Goal: Check status: Check status

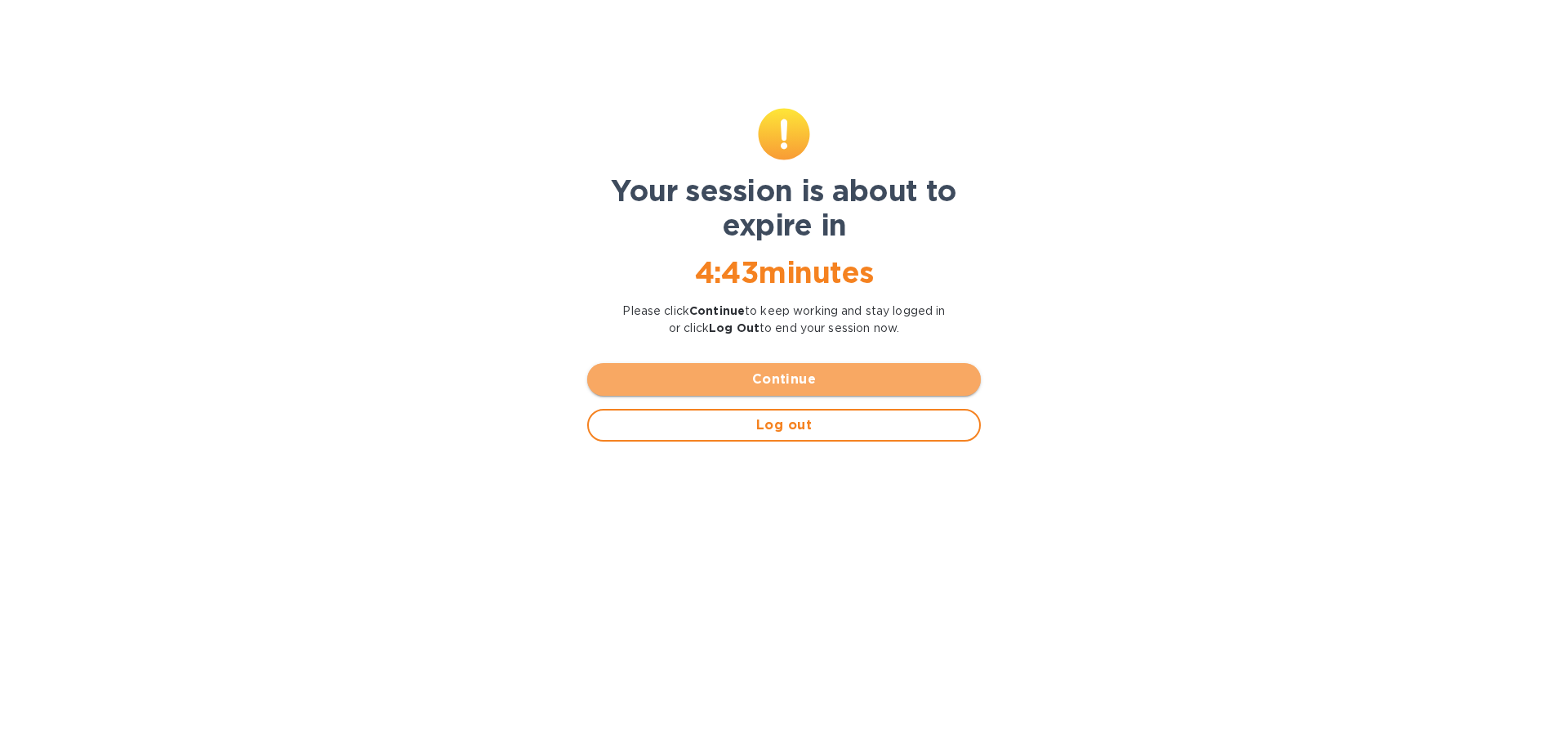
click at [793, 379] on span "Continue" at bounding box center [784, 379] width 368 height 19
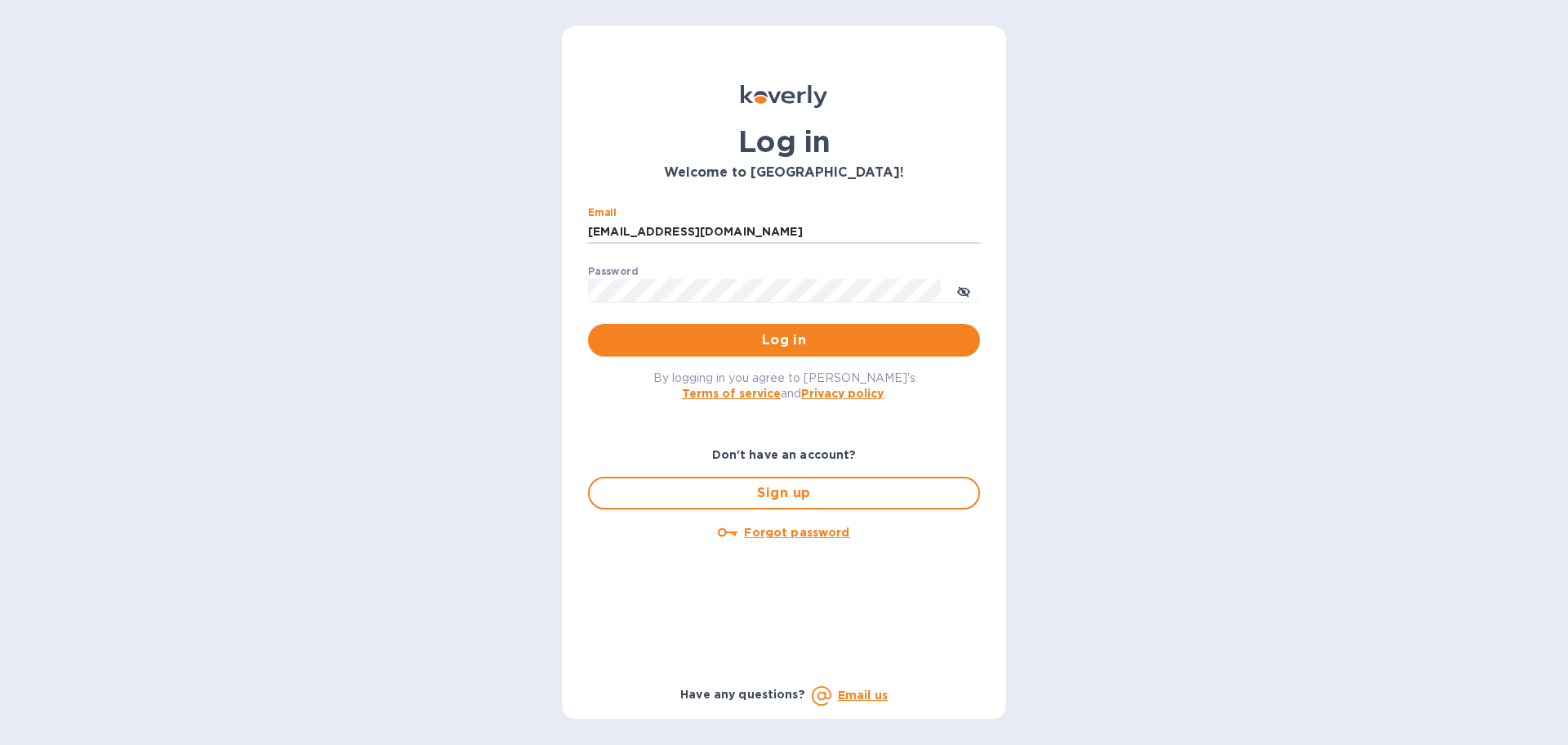
drag, startPoint x: 739, startPoint y: 234, endPoint x: 540, endPoint y: 219, distance: 199.6
click at [540, 219] on div "Log in Welcome to [GEOGRAPHIC_DATA]! Email [EMAIL_ADDRESS][DOMAIN_NAME] ​ Passw…" at bounding box center [784, 372] width 1568 height 745
type input "[EMAIL_ADDRESS][DOMAIN_NAME]"
click at [800, 330] on button "Log in" at bounding box center [784, 340] width 392 height 33
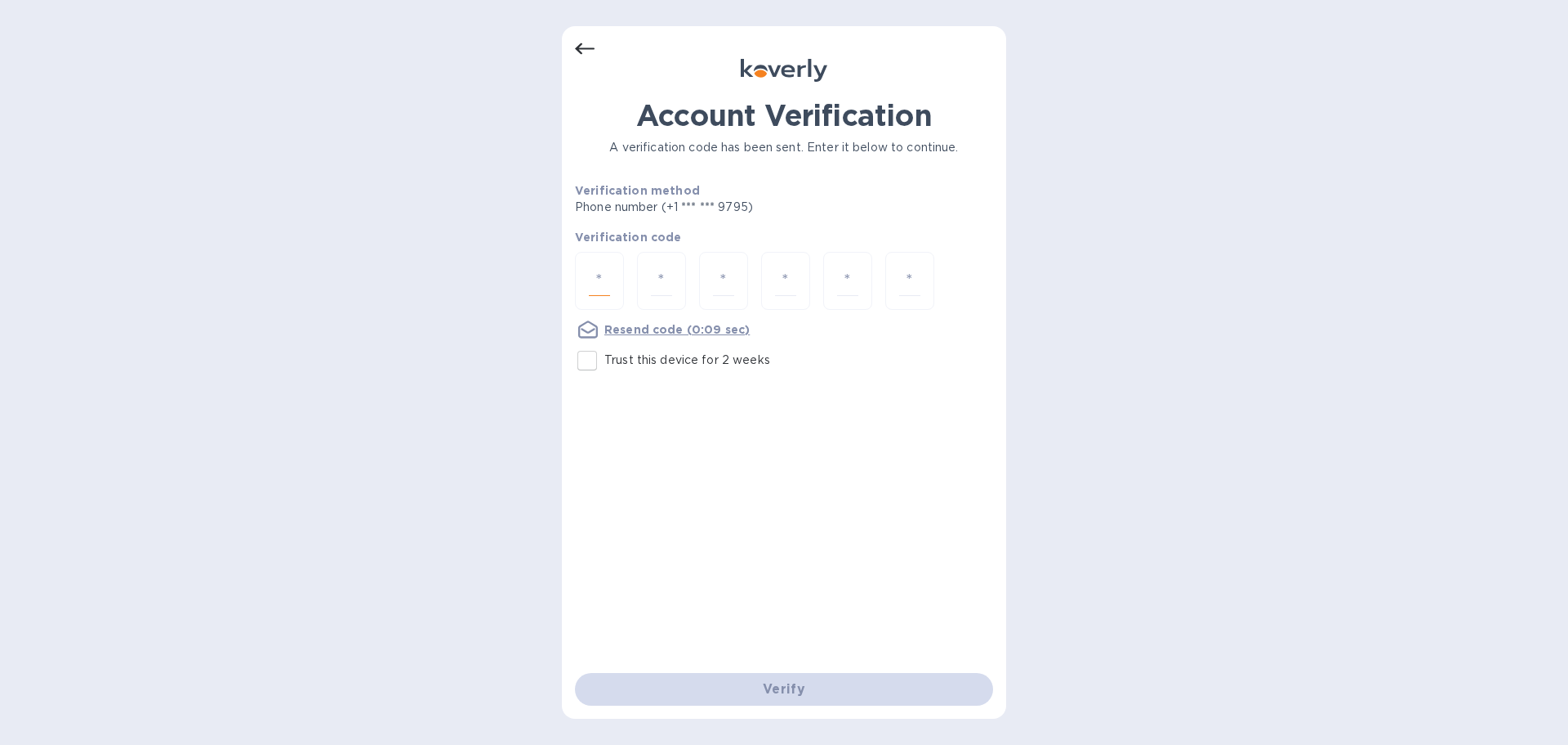
click at [595, 282] on input "number" at bounding box center [599, 280] width 21 height 30
type input "2"
type input "4"
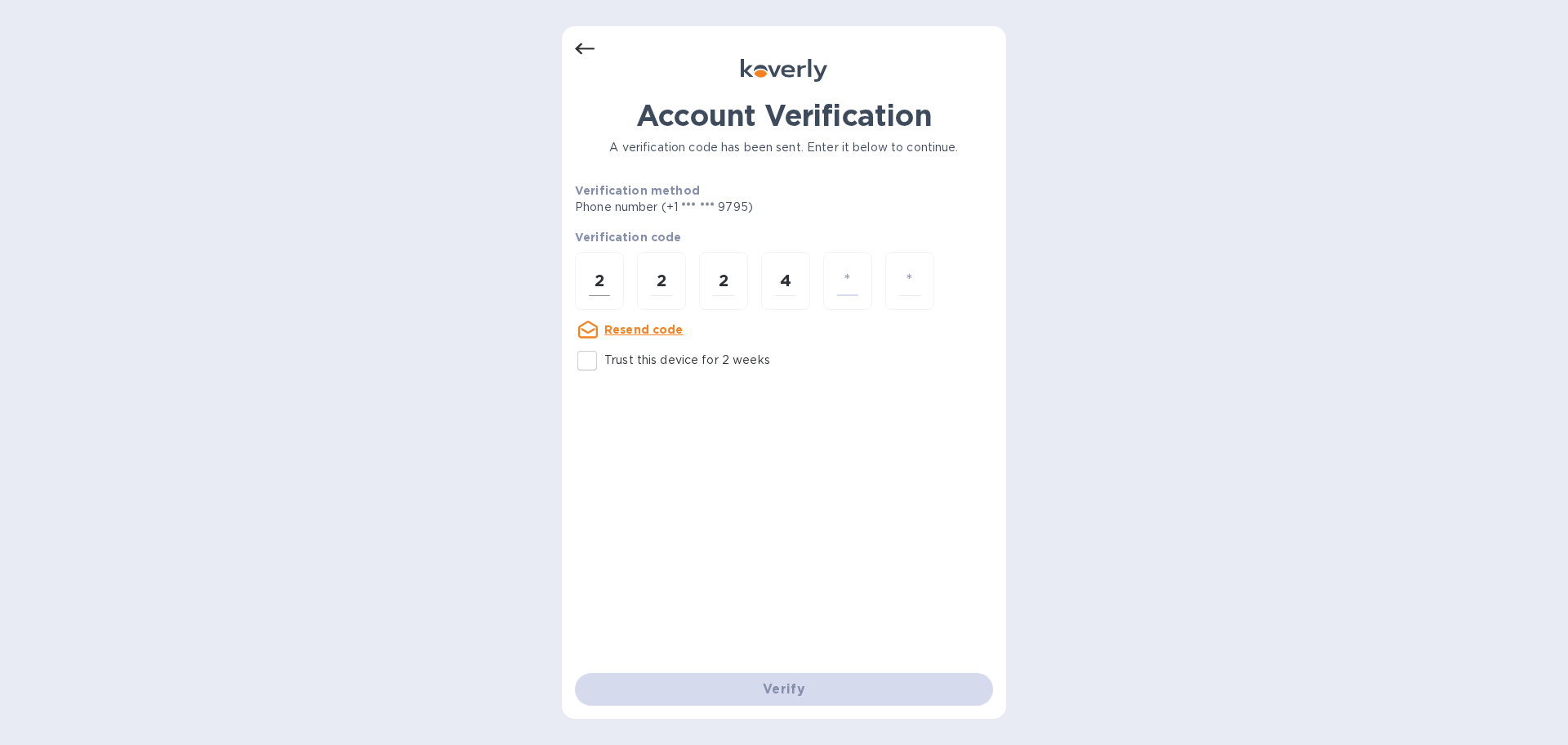
type input "1"
type input "5"
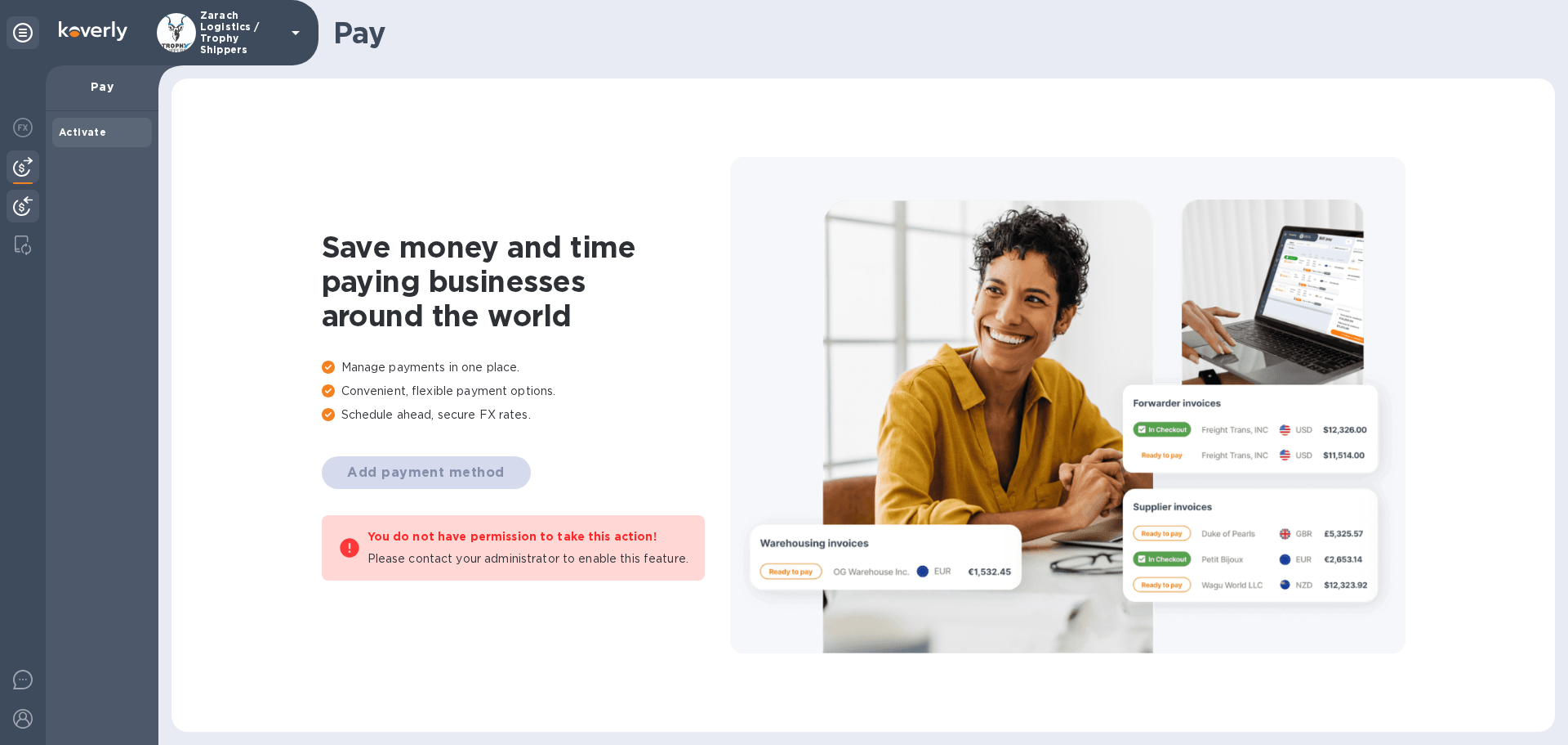
click at [18, 201] on img at bounding box center [23, 206] width 19 height 19
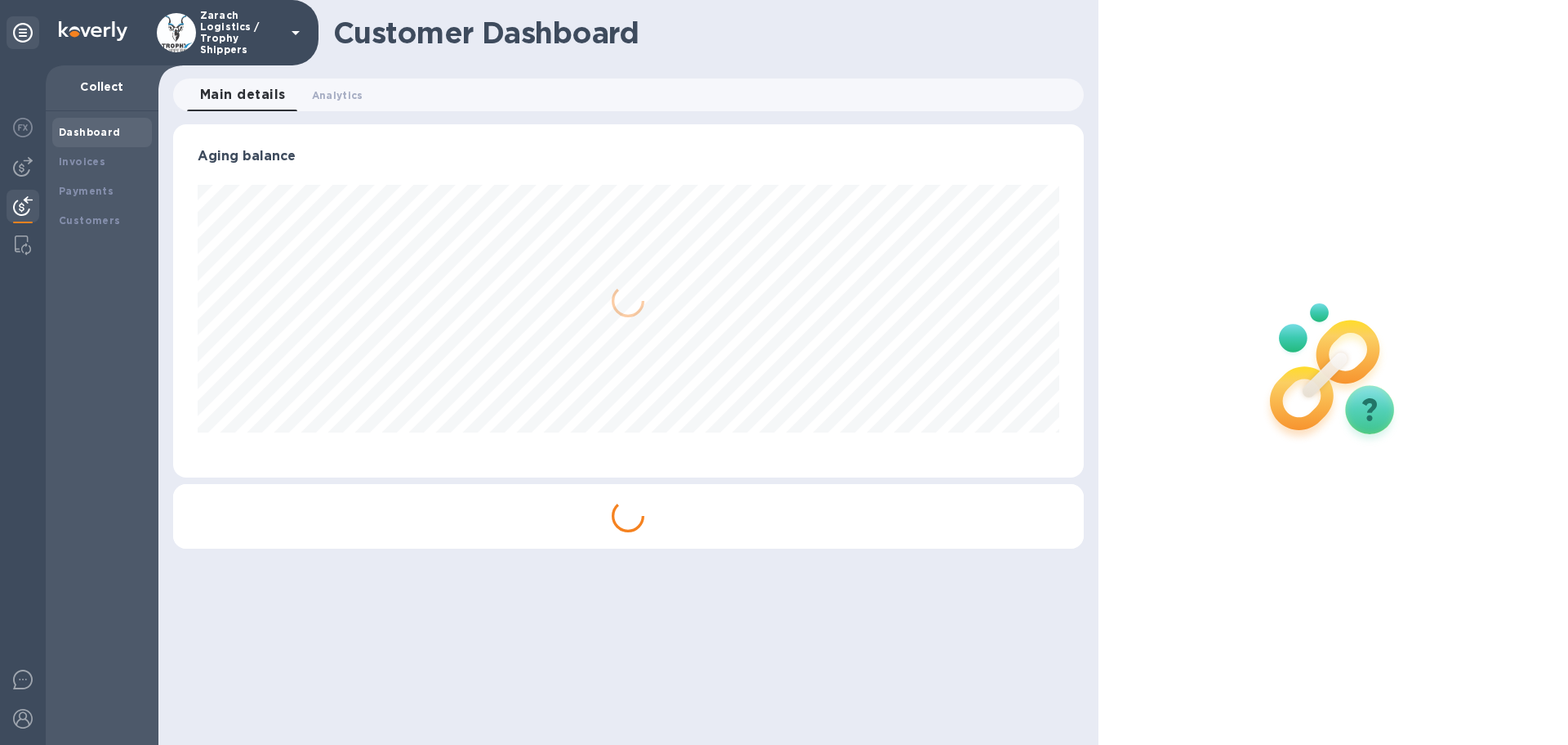
scroll to position [353, 910]
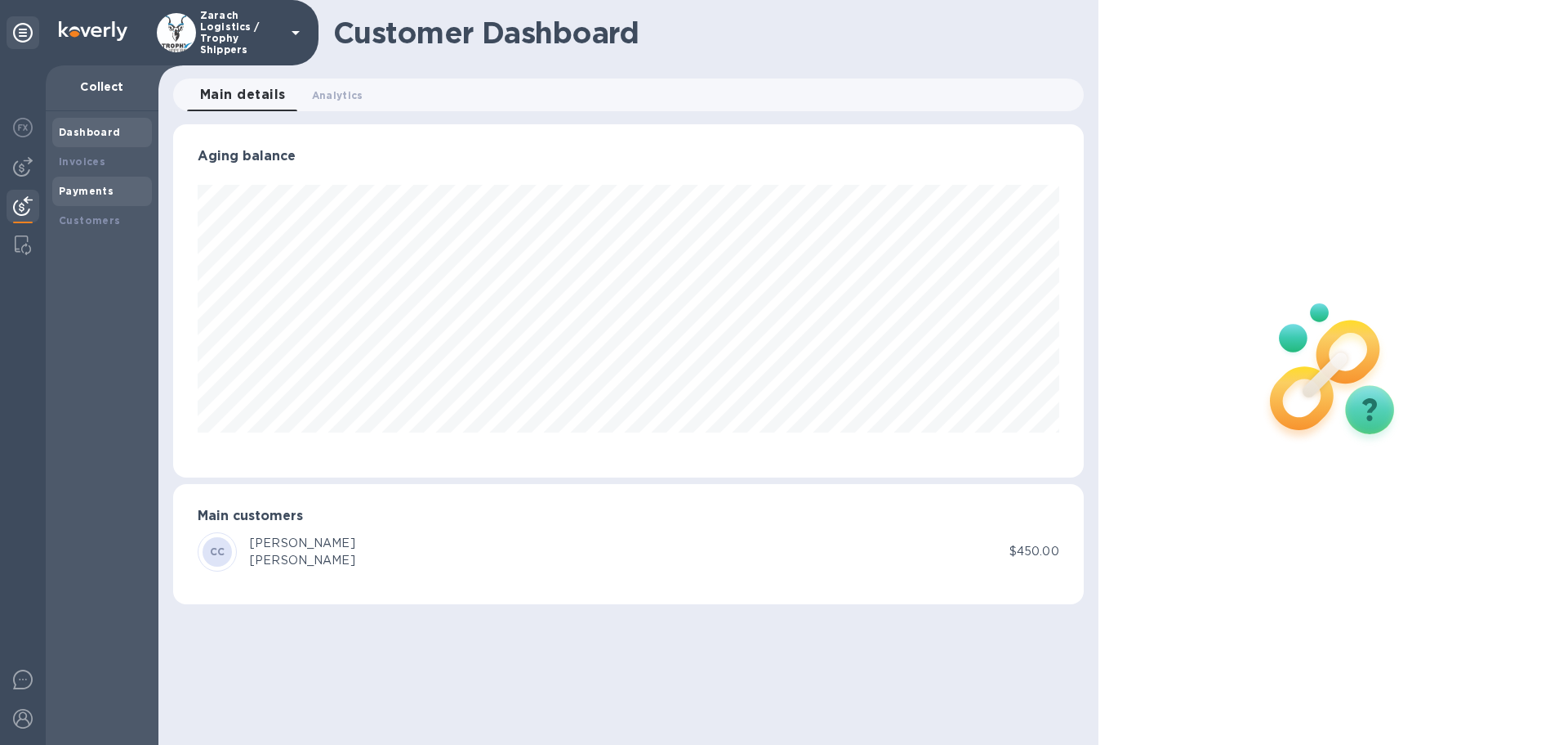
click at [72, 183] on div "Payments" at bounding box center [102, 191] width 87 height 16
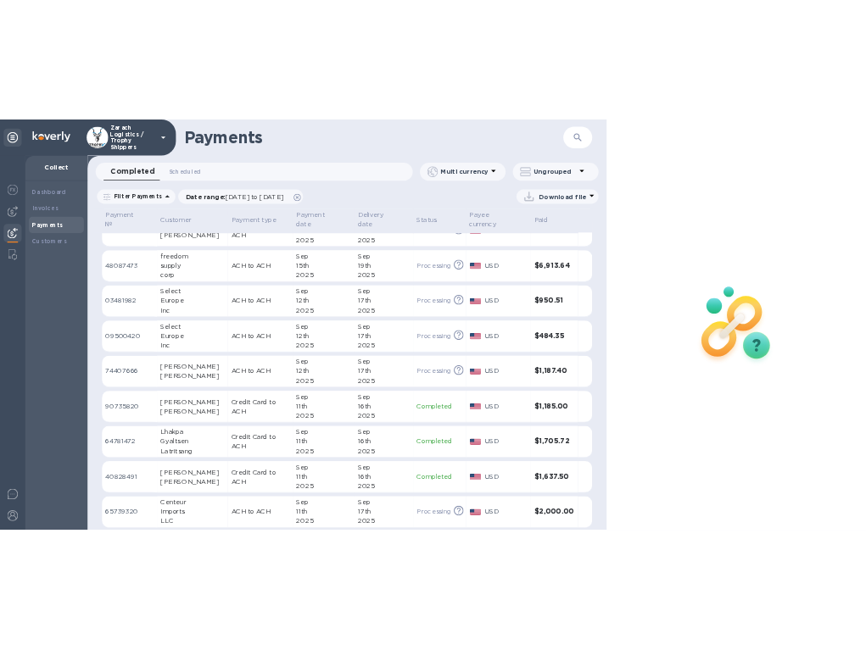
scroll to position [678, 0]
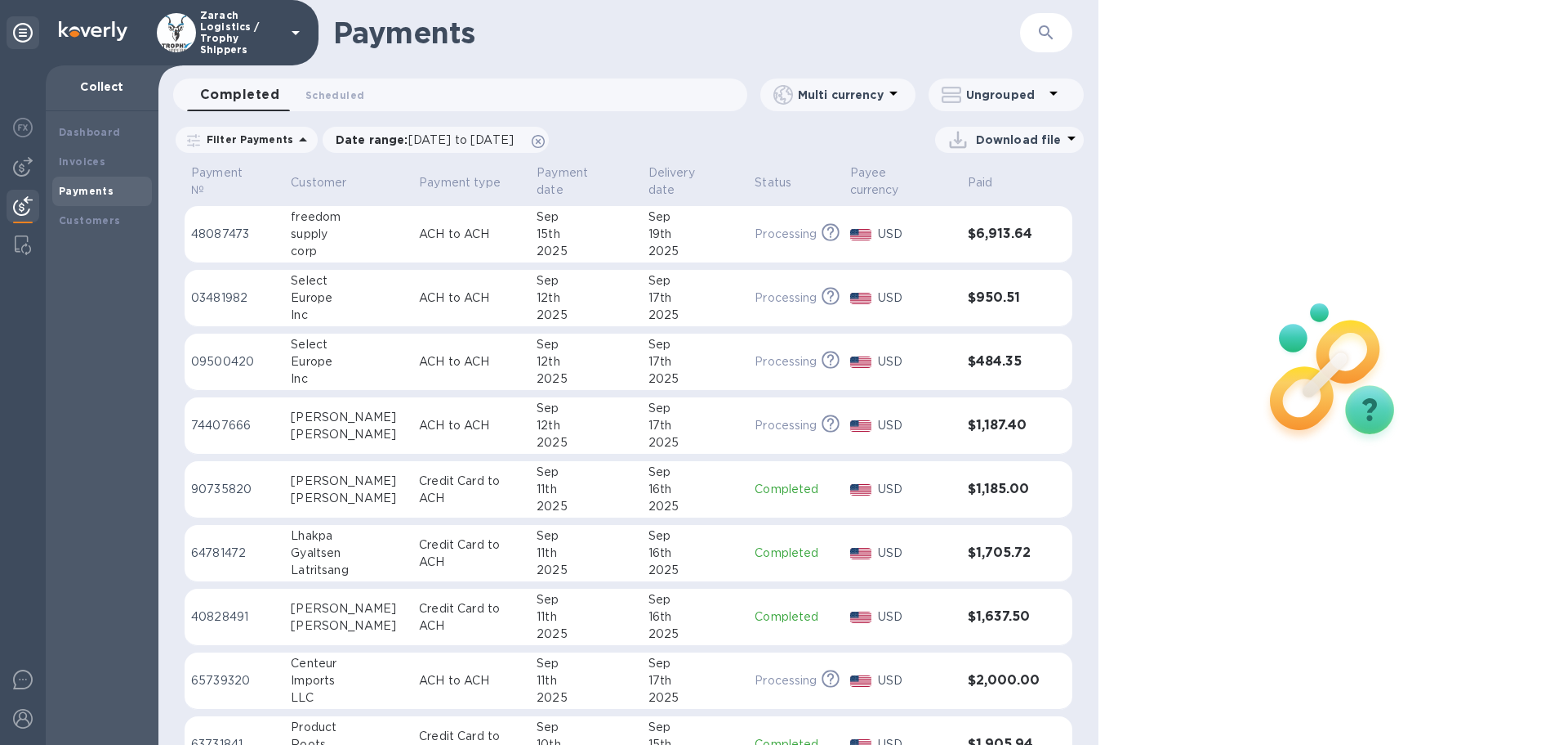
click at [218, 545] on p "64781472" at bounding box center [234, 553] width 87 height 17
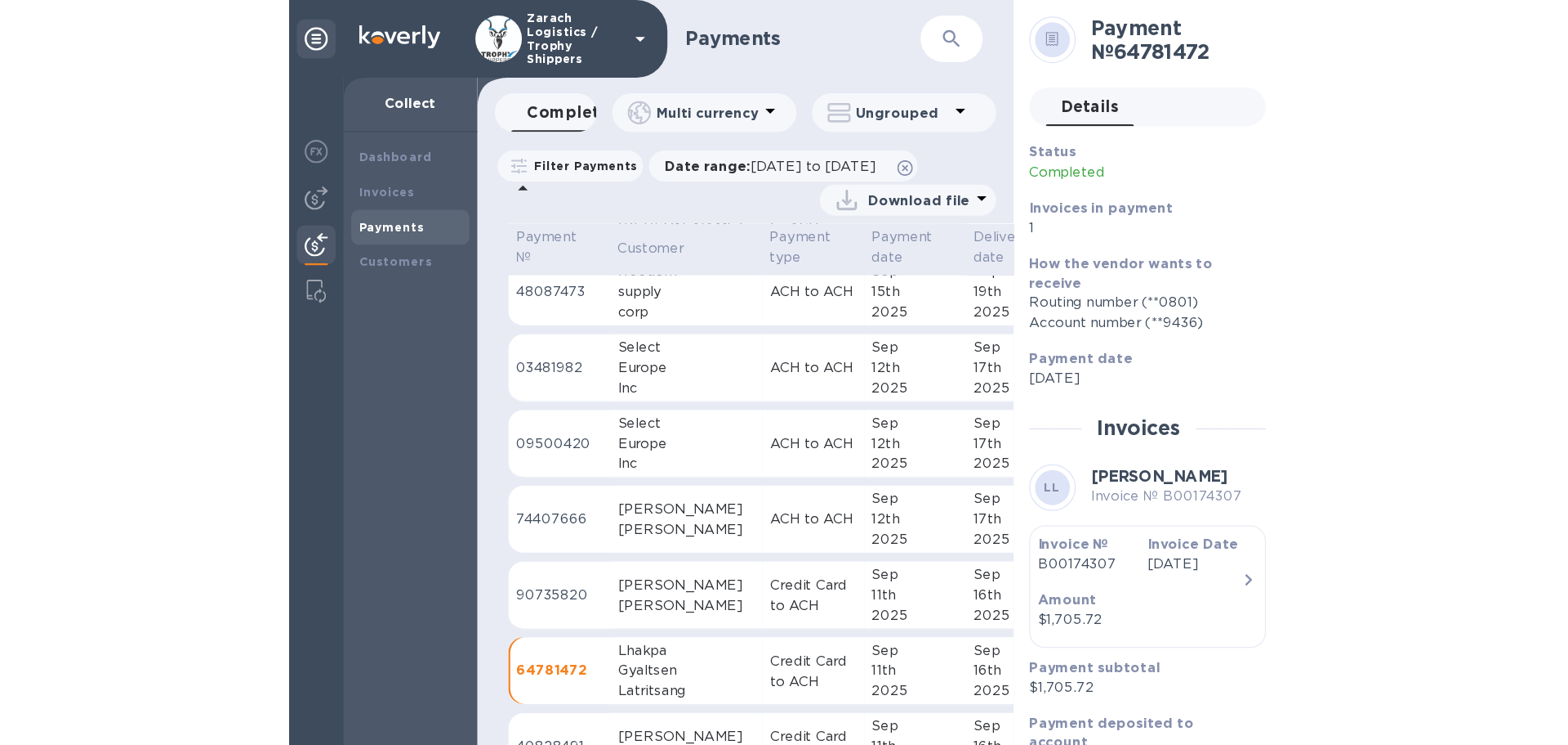
scroll to position [653, 0]
